Goal: Task Accomplishment & Management: Use online tool/utility

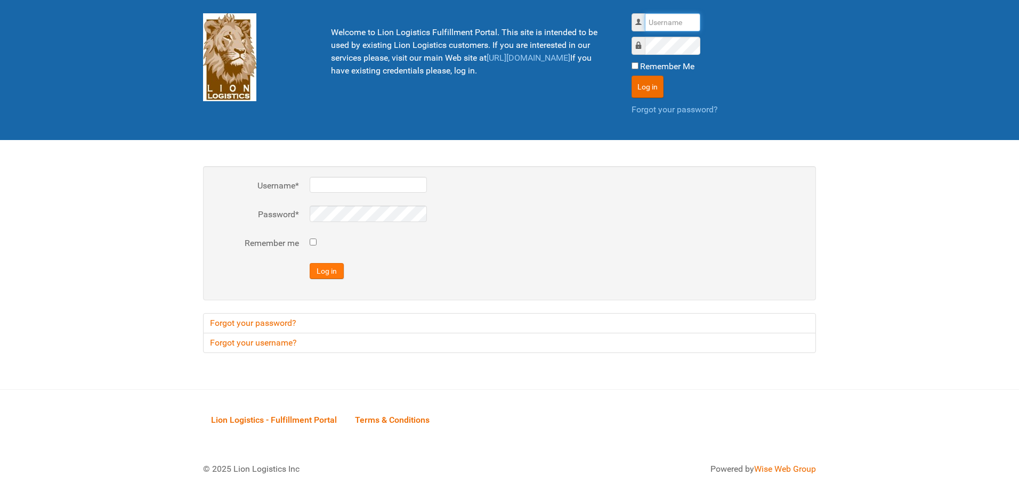
type input "al"
click at [330, 272] on button "Log in" at bounding box center [327, 271] width 34 height 16
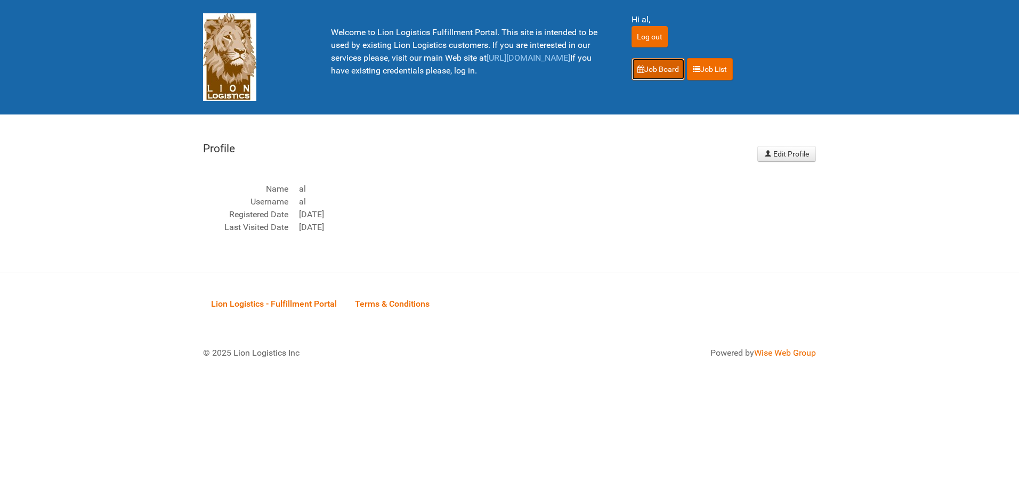
click at [660, 65] on link "Job Board" at bounding box center [657, 69] width 53 height 22
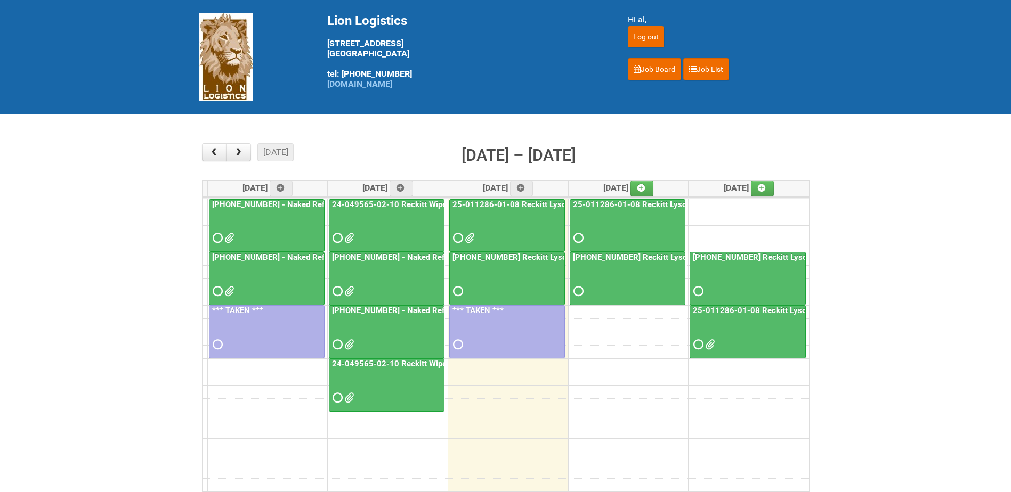
click at [391, 328] on div at bounding box center [386, 335] width 113 height 35
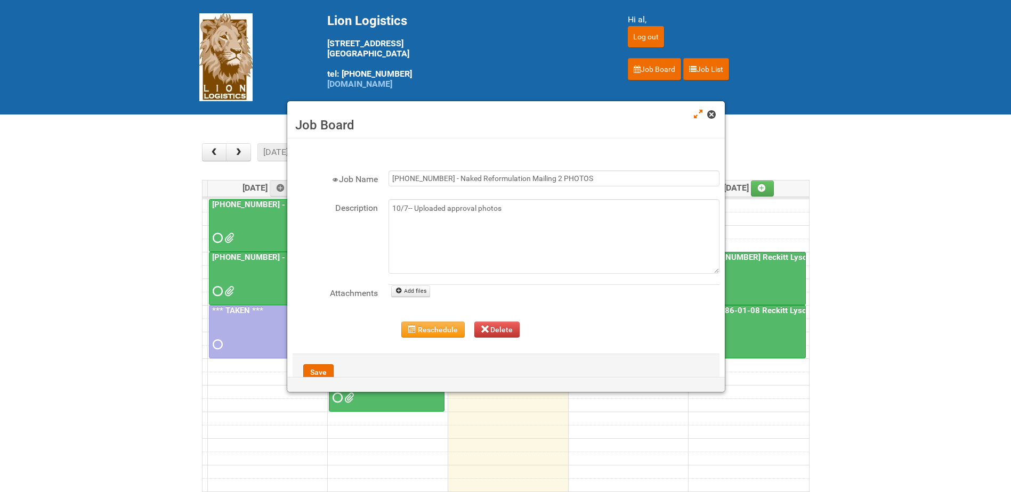
click at [714, 115] on span at bounding box center [710, 114] width 7 height 7
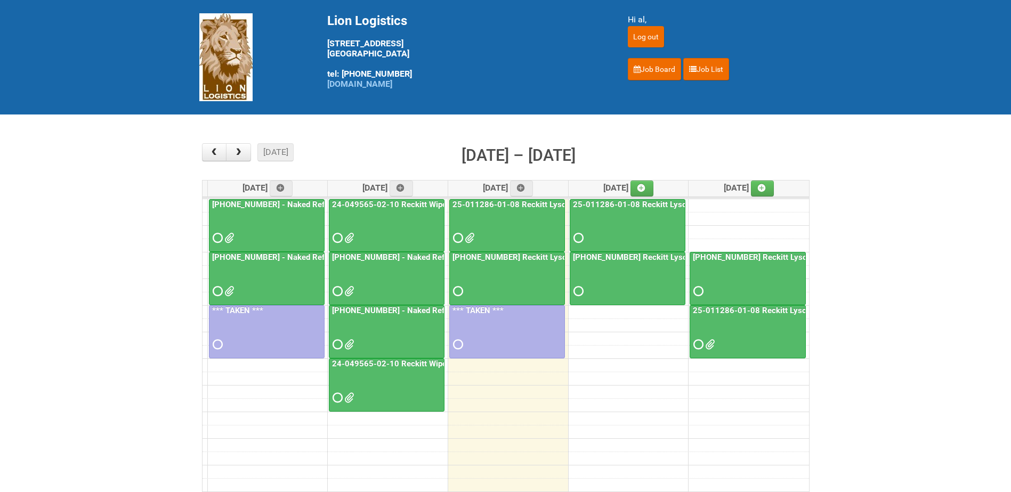
click at [378, 280] on div at bounding box center [386, 282] width 113 height 35
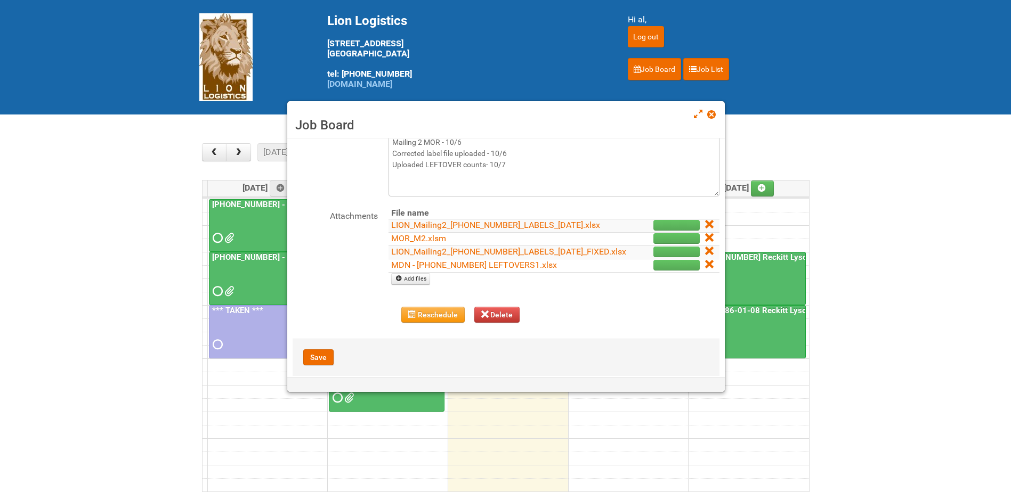
scroll to position [111, 0]
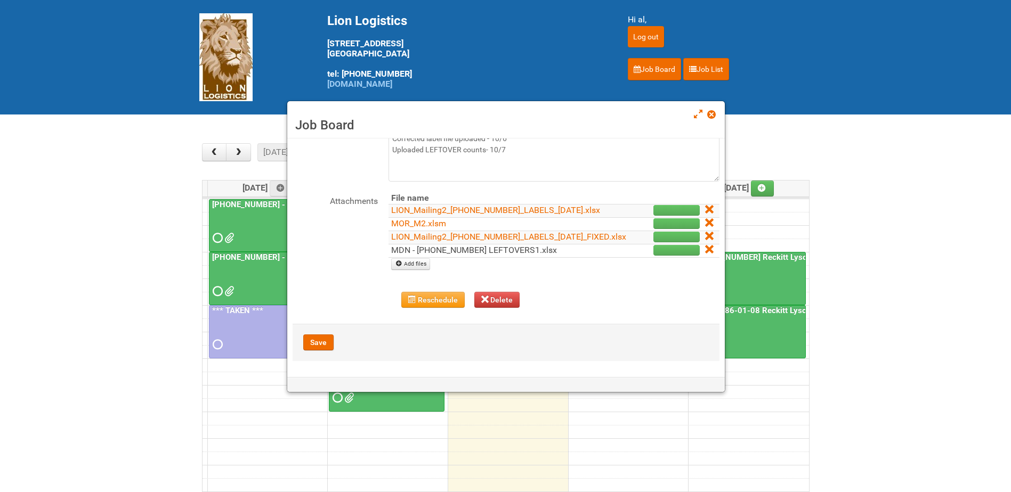
click at [457, 254] on link "MDN - [PHONE_NUMBER] LEFTOVERS1.xlsx" at bounding box center [474, 250] width 166 height 10
